Goal: Find specific page/section: Find specific page/section

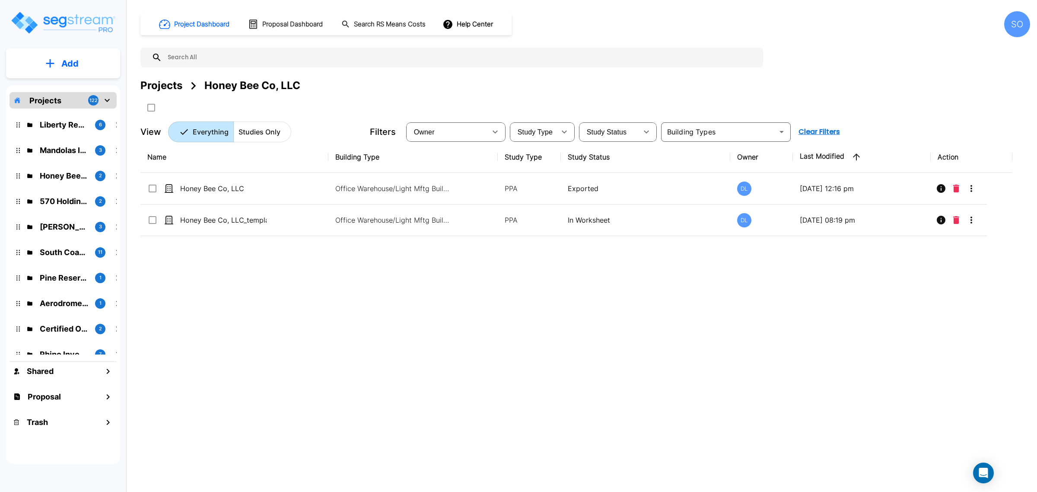
click at [53, 95] on p "Projects" at bounding box center [45, 101] width 32 height 12
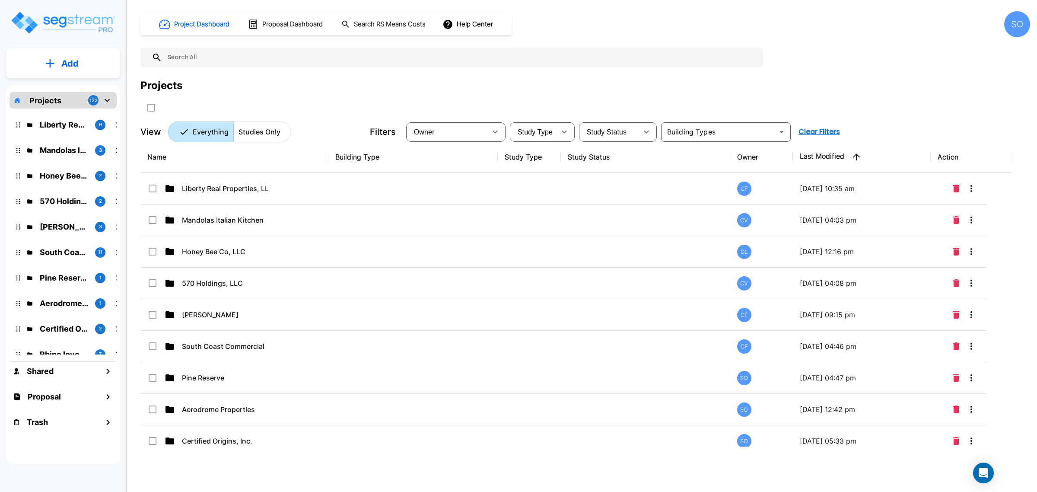
click at [55, 98] on p "Projects" at bounding box center [45, 101] width 32 height 12
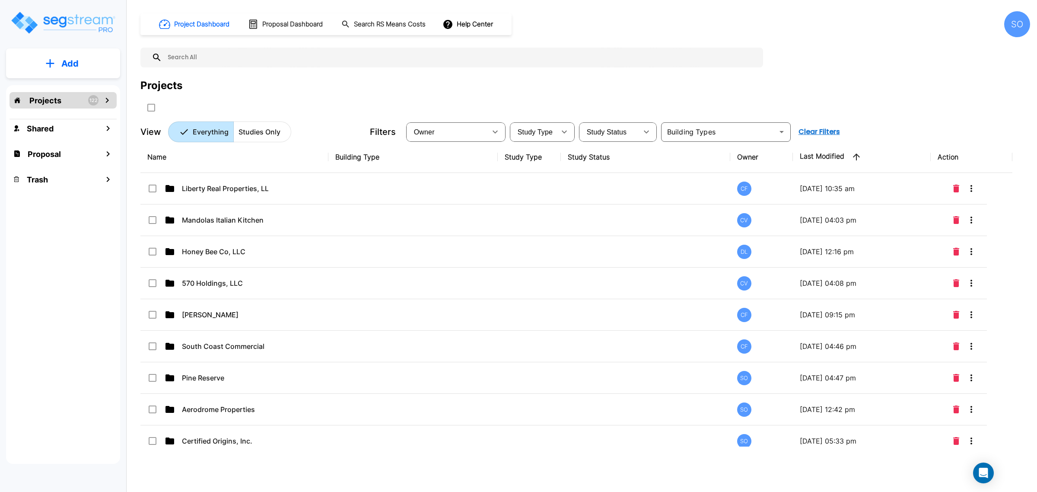
click at [683, 80] on div "Projects" at bounding box center [585, 86] width 890 height 16
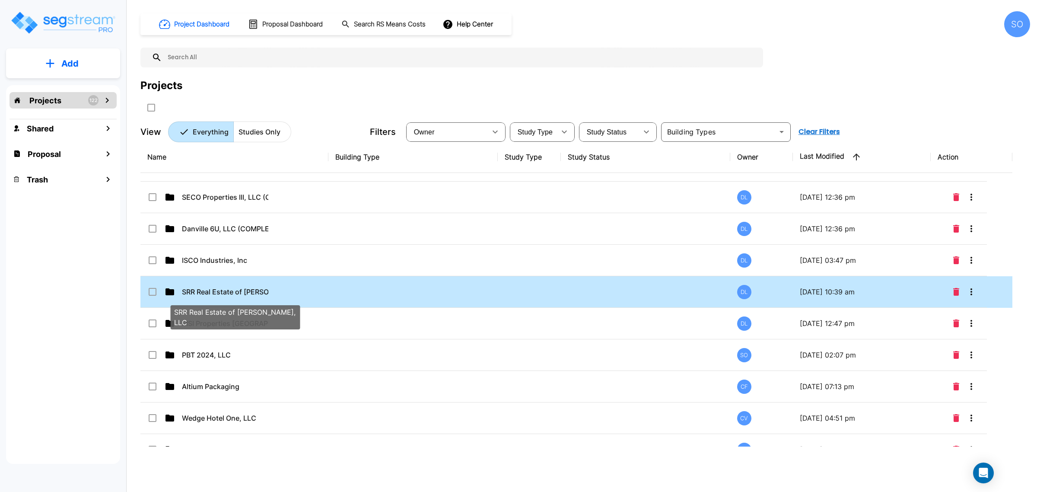
click at [236, 292] on p "SRR Real Estate of [PERSON_NAME], LLC" at bounding box center [225, 292] width 86 height 10
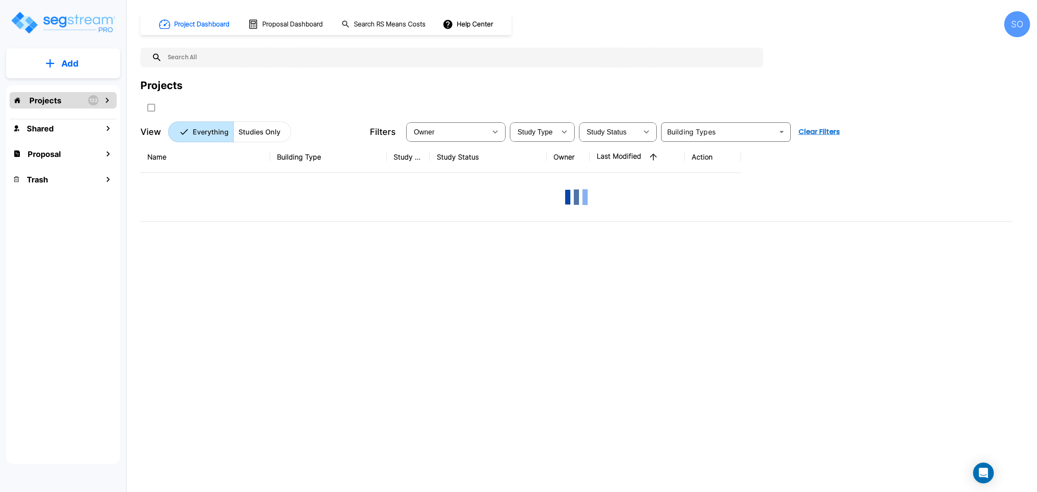
scroll to position [0, 0]
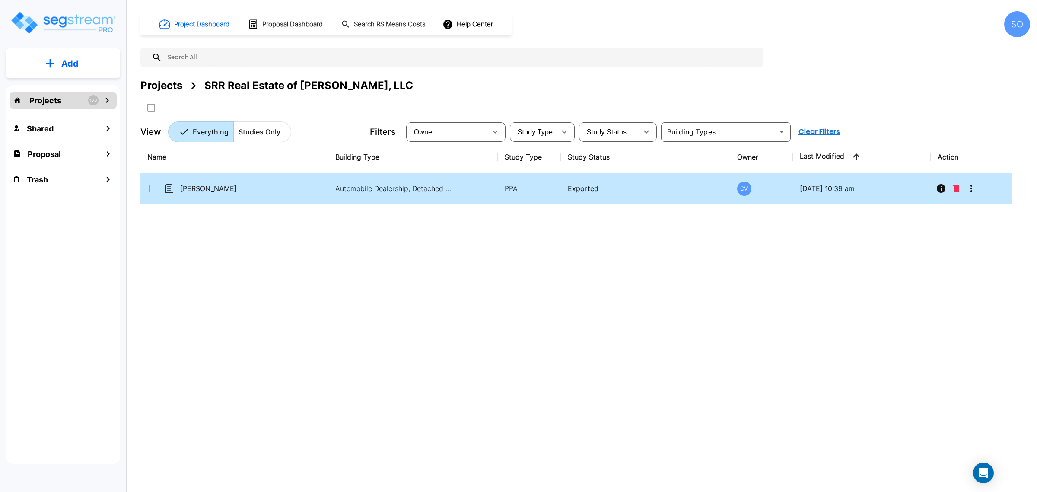
click at [203, 195] on td "[PERSON_NAME]" at bounding box center [234, 189] width 188 height 32
click at [203, 191] on p "[PERSON_NAME]" at bounding box center [223, 188] width 86 height 10
click at [207, 184] on p "[PERSON_NAME]" at bounding box center [223, 188] width 86 height 10
checkbox input "true"
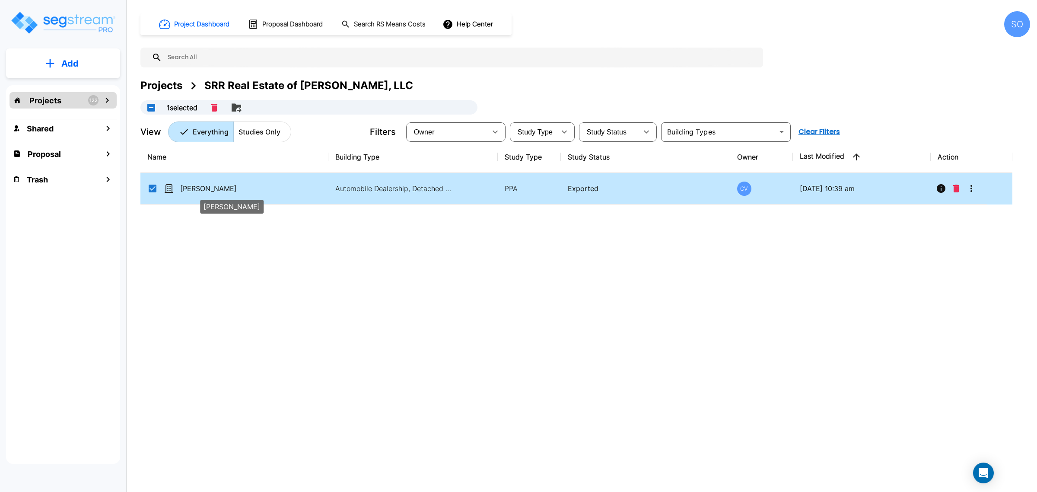
click at [207, 184] on p "[PERSON_NAME]" at bounding box center [223, 188] width 86 height 10
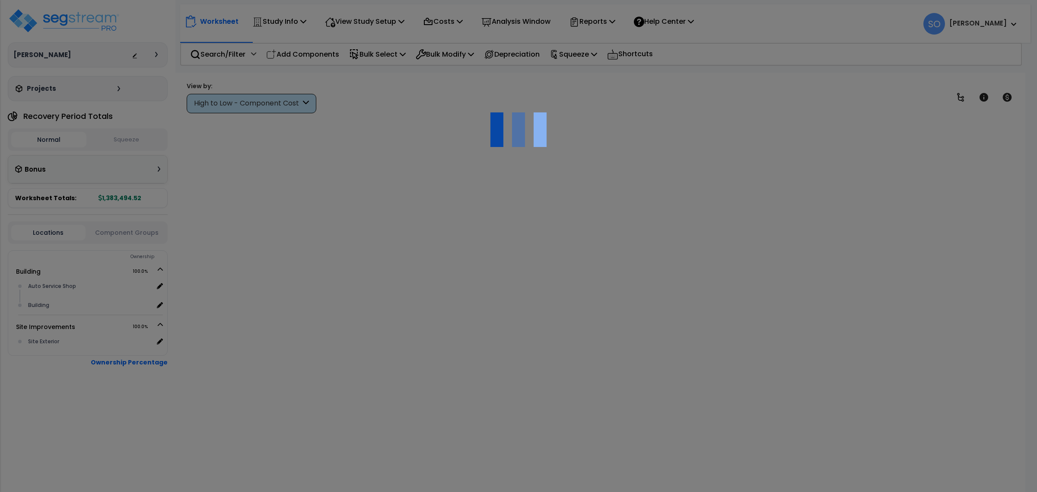
click at [236, 54] on div at bounding box center [518, 246] width 1037 height 492
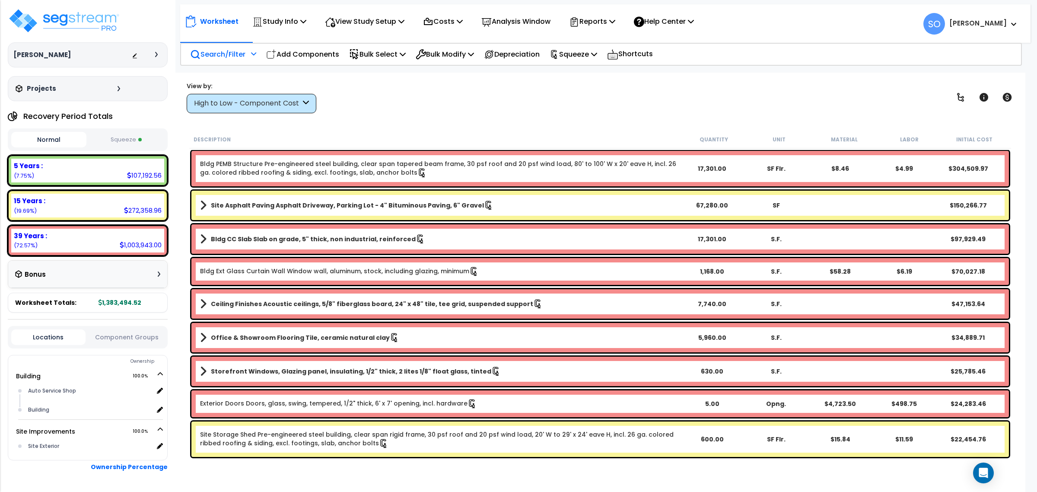
click at [232, 48] on p "Search/Filter" at bounding box center [217, 54] width 55 height 12
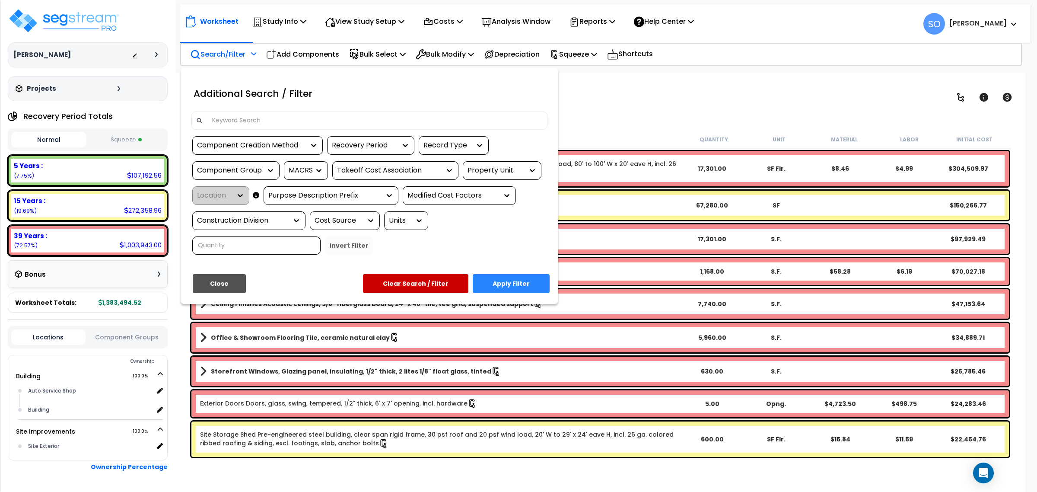
click at [241, 123] on input at bounding box center [375, 120] width 336 height 13
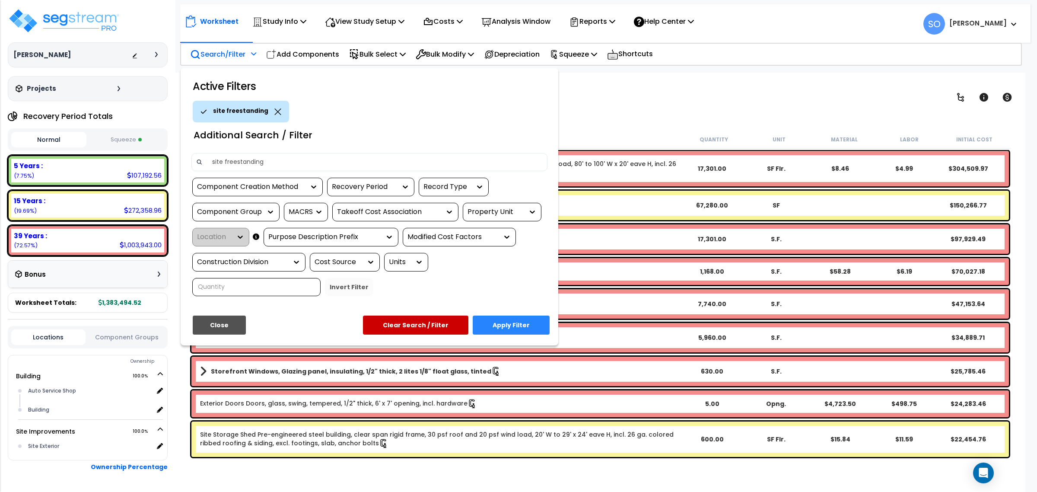
type input "site freestanding"
click at [533, 321] on button "Apply Filter" at bounding box center [511, 325] width 77 height 19
